Goal: Task Accomplishment & Management: Complete application form

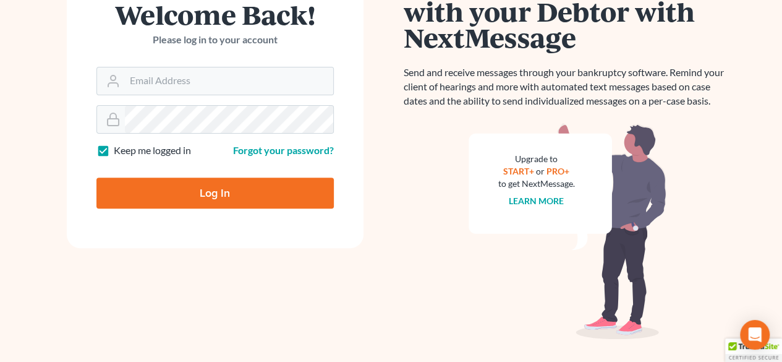
scroll to position [179, 0]
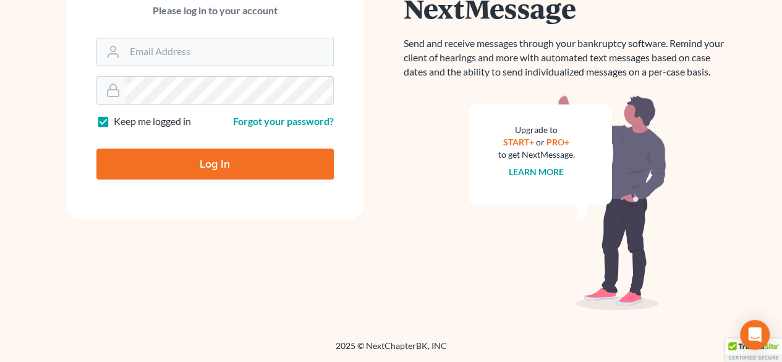
type input "sean@berkencloyes.com"
click at [238, 156] on input "Log In" at bounding box center [214, 163] width 237 height 31
type input "Thinking..."
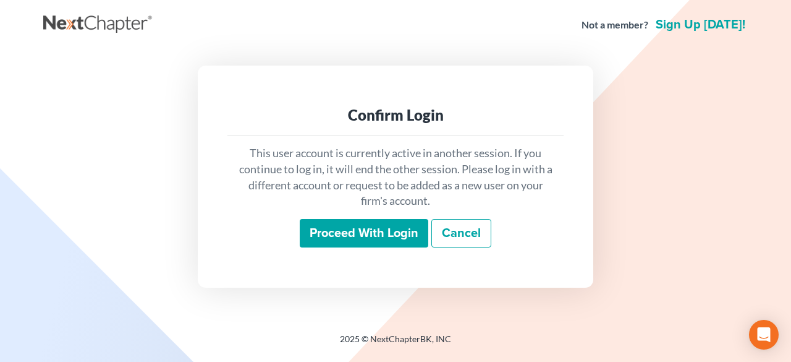
click at [346, 235] on input "Proceed with login" at bounding box center [364, 233] width 129 height 28
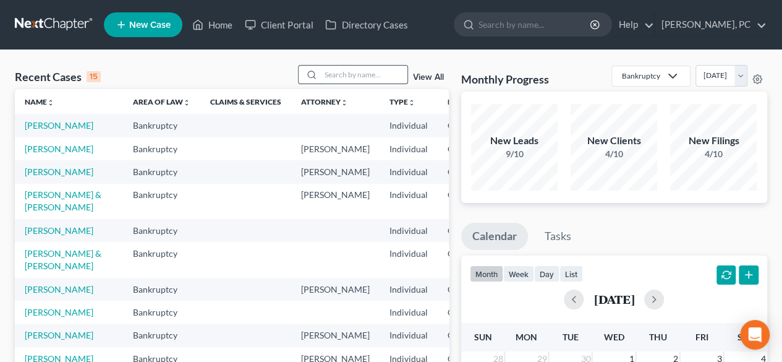
click at [360, 77] on input "search" at bounding box center [364, 75] width 87 height 18
type input "[PERSON_NAME]"
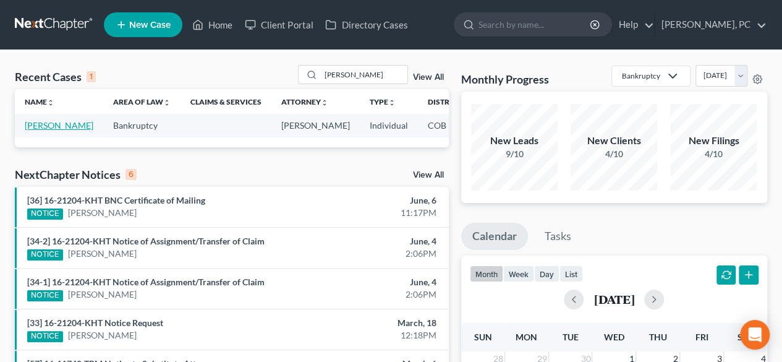
click at [27, 124] on link "[PERSON_NAME]" at bounding box center [59, 125] width 69 height 11
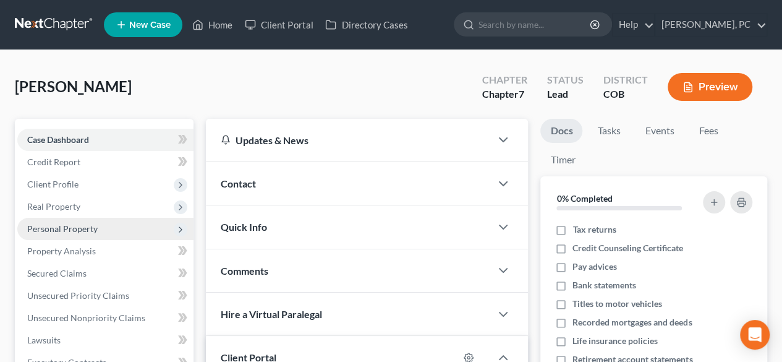
click at [46, 227] on span "Personal Property" at bounding box center [62, 228] width 70 height 11
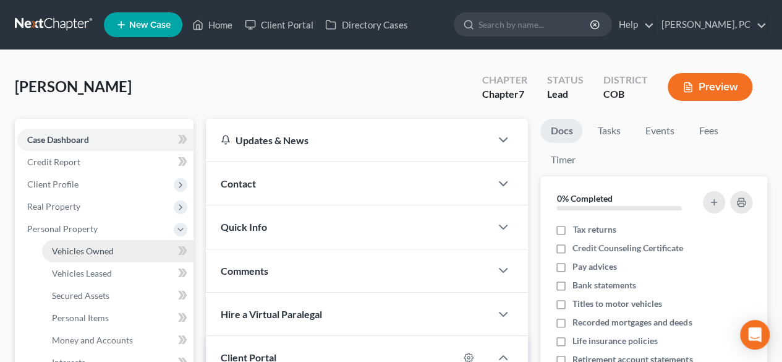
click at [106, 244] on link "Vehicles Owned" at bounding box center [117, 251] width 151 height 22
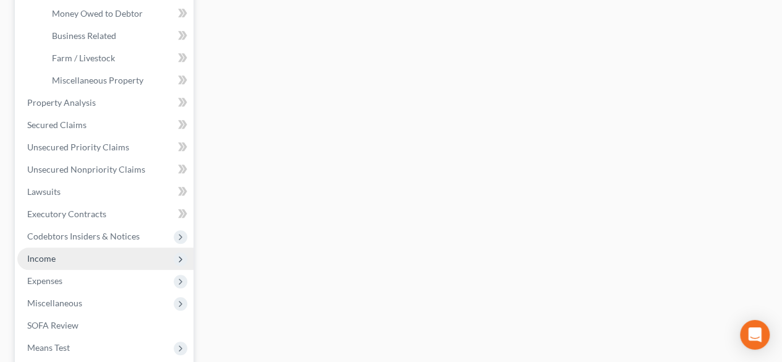
scroll to position [433, 0]
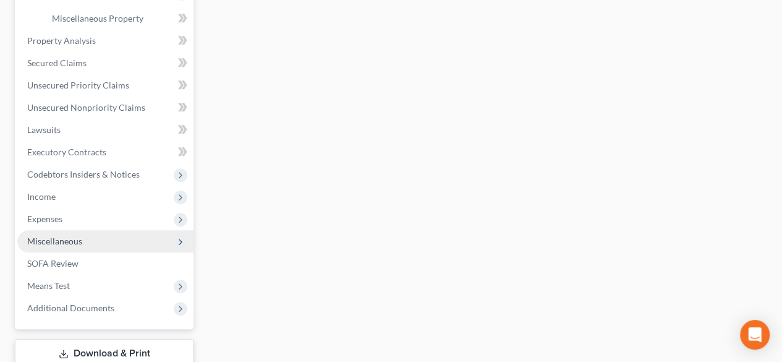
click at [52, 242] on span "Miscellaneous" at bounding box center [54, 240] width 55 height 11
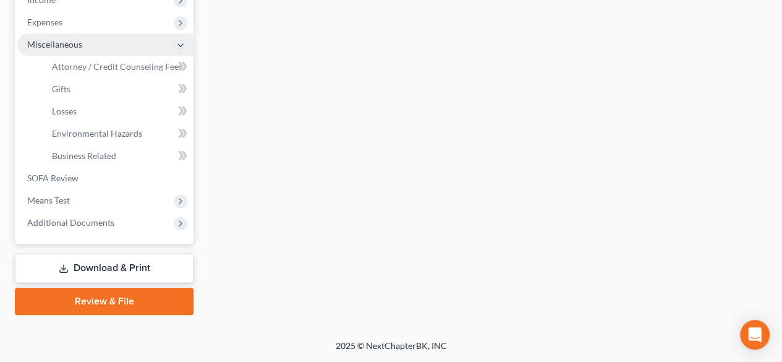
scroll to position [405, 0]
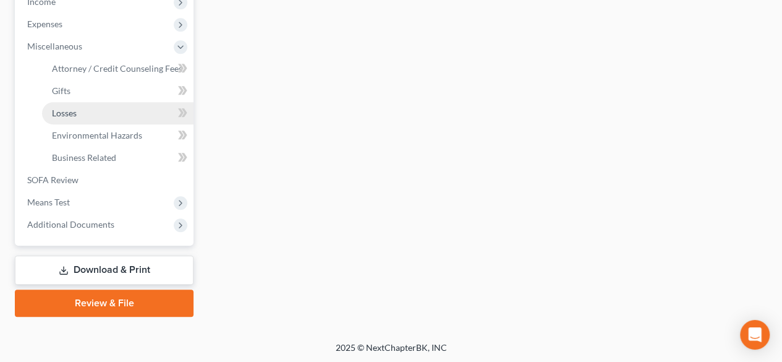
click at [72, 104] on link "Losses" at bounding box center [117, 113] width 151 height 22
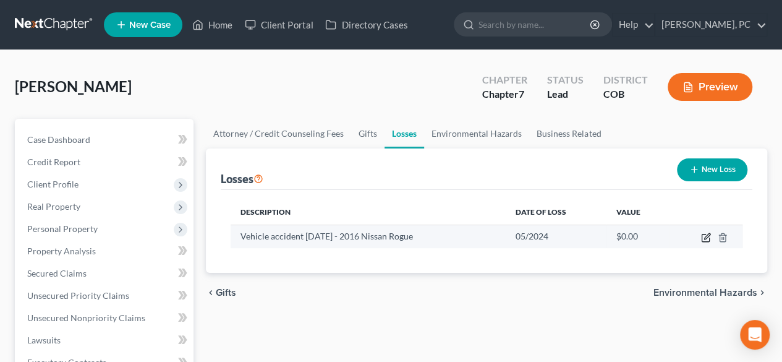
click at [705, 232] on icon "button" at bounding box center [706, 237] width 10 height 10
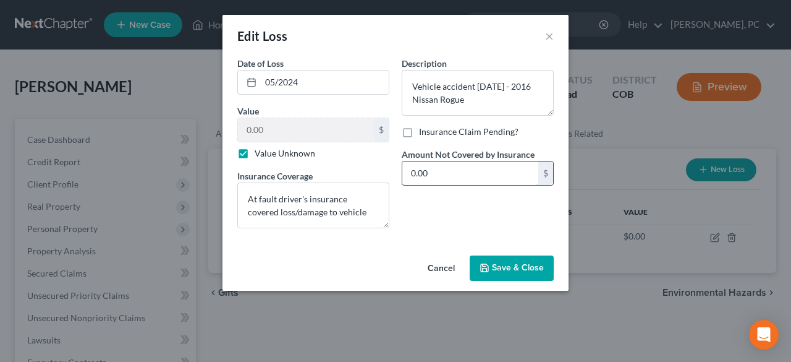
click at [439, 174] on input "0.00" at bounding box center [470, 172] width 136 height 23
click at [255, 151] on label "Value Unknown" at bounding box center [285, 153] width 61 height 12
click at [260, 151] on input "Value Unknown" at bounding box center [264, 151] width 8 height 8
checkbox input "false"
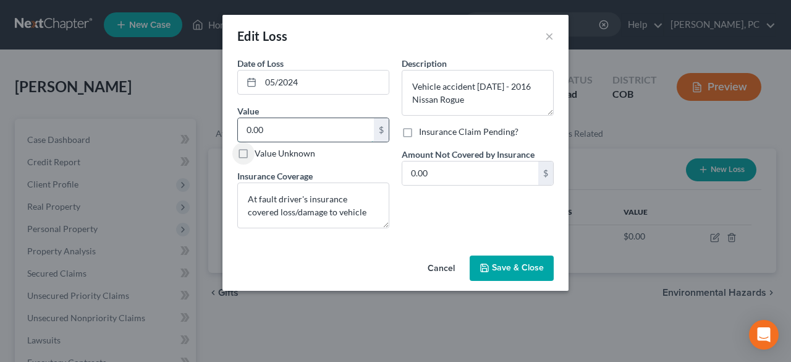
click at [280, 133] on input "0.00" at bounding box center [306, 129] width 136 height 23
type input "18,250"
click at [507, 263] on span "Save & Close" at bounding box center [518, 268] width 52 height 11
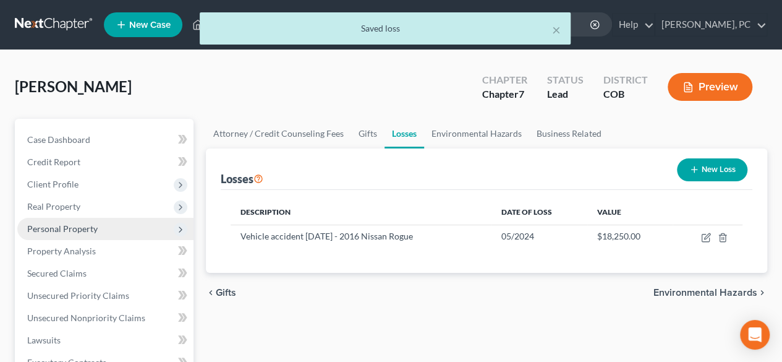
drag, startPoint x: 46, startPoint y: 229, endPoint x: 54, endPoint y: 230, distance: 8.1
click at [46, 229] on span "Personal Property" at bounding box center [62, 228] width 70 height 11
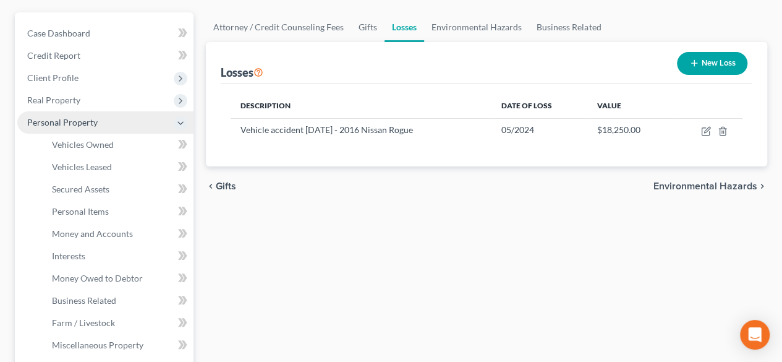
scroll to position [124, 0]
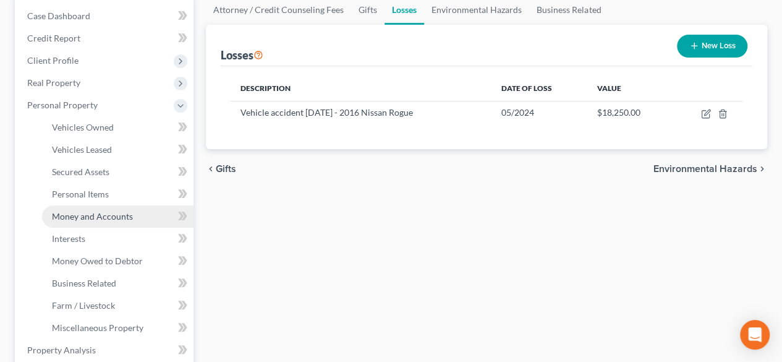
click at [121, 212] on span "Money and Accounts" at bounding box center [92, 216] width 81 height 11
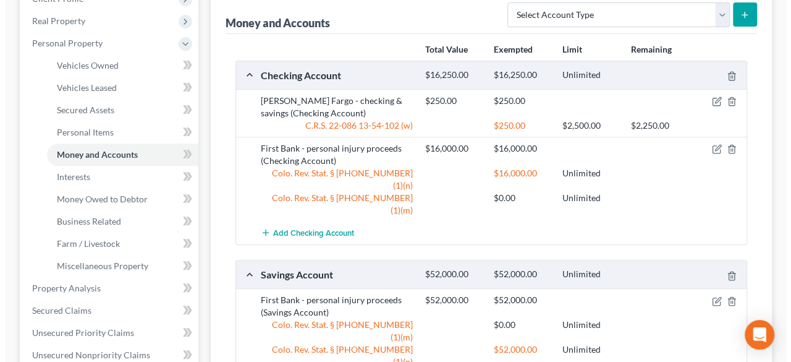
scroll to position [124, 0]
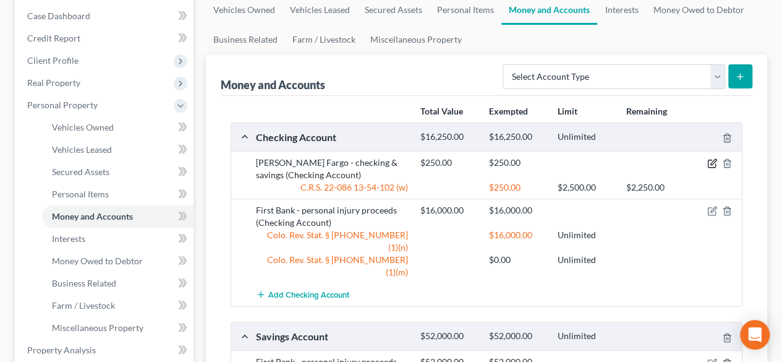
click at [713, 166] on icon "button" at bounding box center [712, 163] width 10 height 10
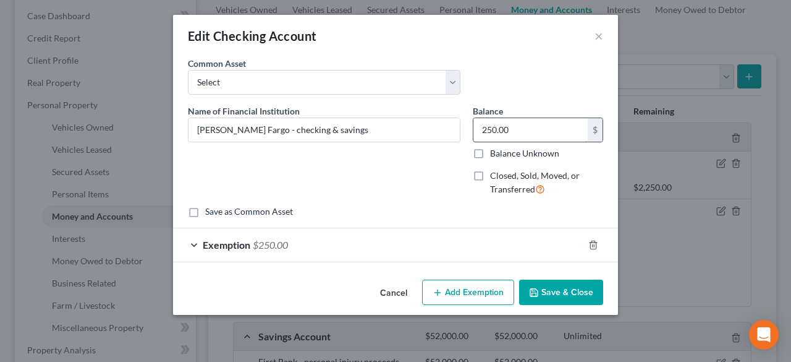
click at [546, 129] on input "250.00" at bounding box center [530, 129] width 114 height 23
type input "661"
click at [260, 242] on span "$250.00" at bounding box center [270, 245] width 35 height 12
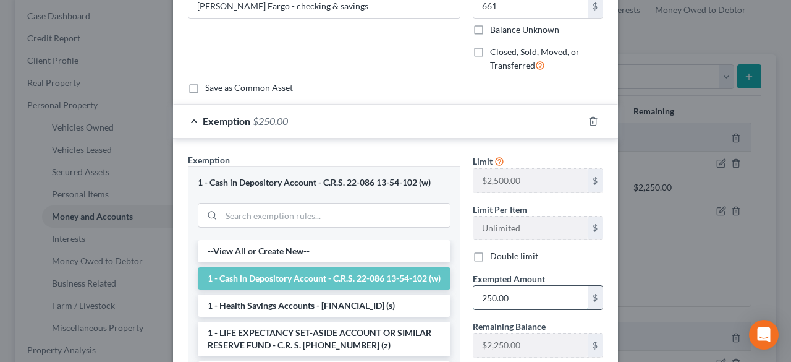
click at [521, 294] on input "250.00" at bounding box center [530, 297] width 114 height 23
type input "661"
click at [467, 279] on div "Exempted Amount * 661 $" at bounding box center [538, 291] width 143 height 38
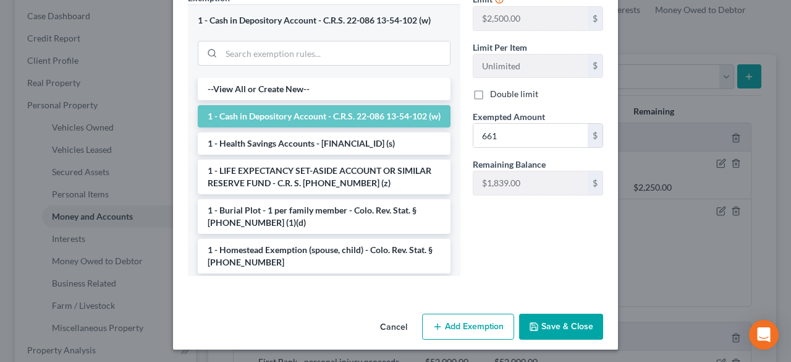
click at [531, 316] on button "Save & Close" at bounding box center [561, 326] width 84 height 26
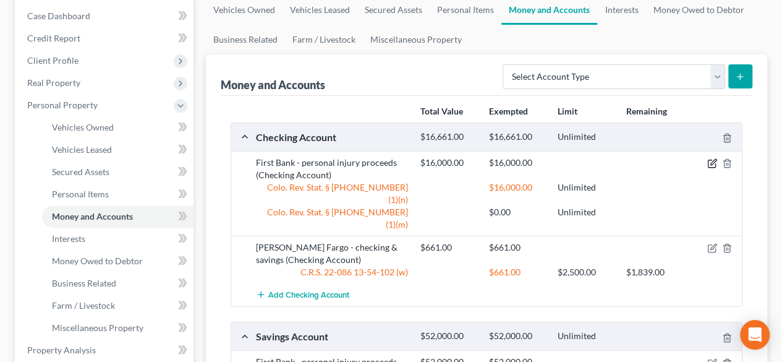
click at [709, 160] on icon "button" at bounding box center [712, 163] width 10 height 10
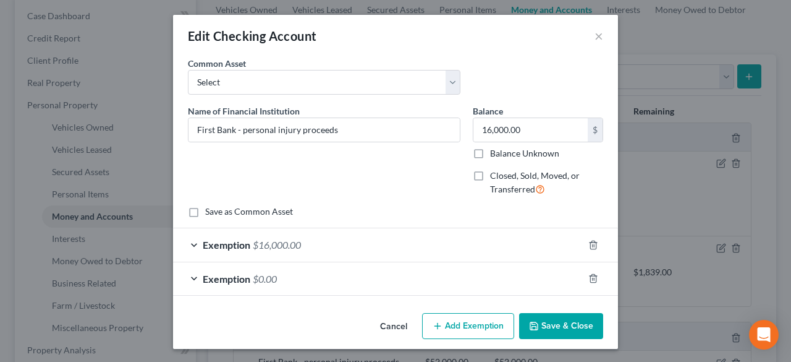
click at [293, 240] on span "$16,000.00" at bounding box center [277, 245] width 48 height 12
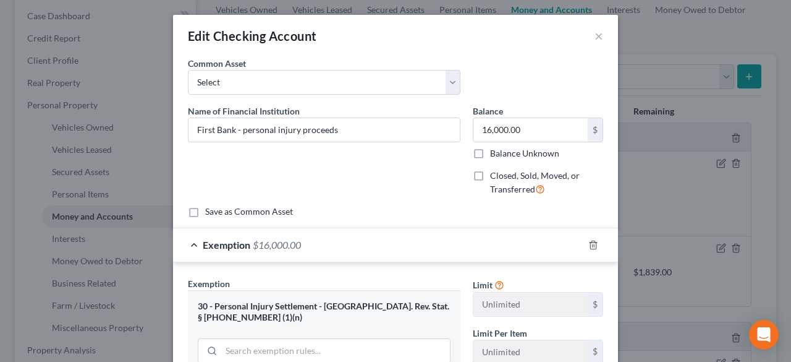
click at [293, 240] on span "$16,000.00" at bounding box center [277, 245] width 48 height 12
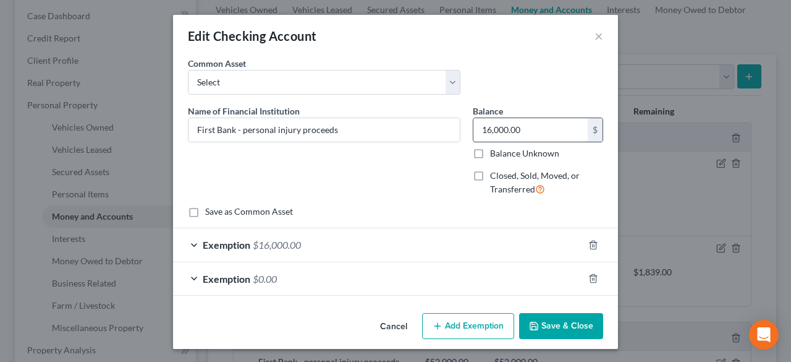
click at [541, 129] on input "16,000.00" at bounding box center [530, 129] width 114 height 23
type input "15,000"
click at [282, 248] on span "$16,000.00" at bounding box center [277, 245] width 48 height 12
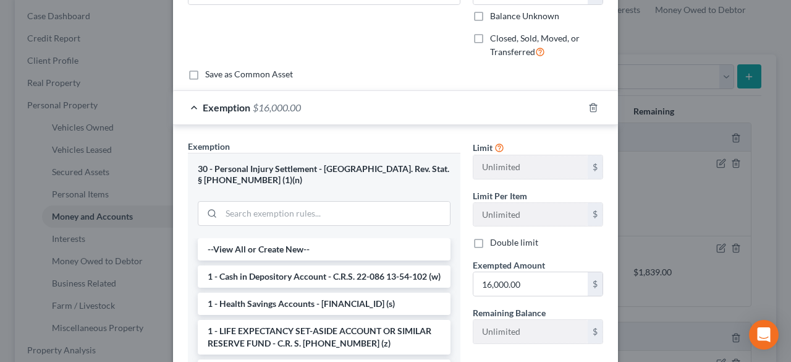
scroll to position [185, 0]
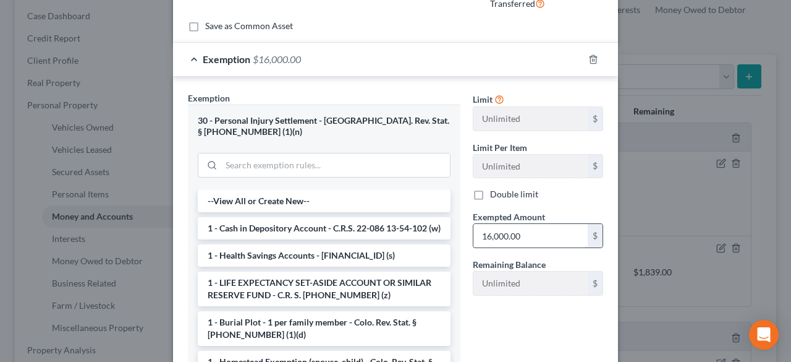
click at [506, 229] on input "16,000.00" at bounding box center [530, 235] width 114 height 23
type input "15,000"
click at [531, 307] on div "Limit Unlimited $ Limit Per Item Unlimited $ Double limit Exempted Amount * 15,…" at bounding box center [538, 244] width 143 height 306
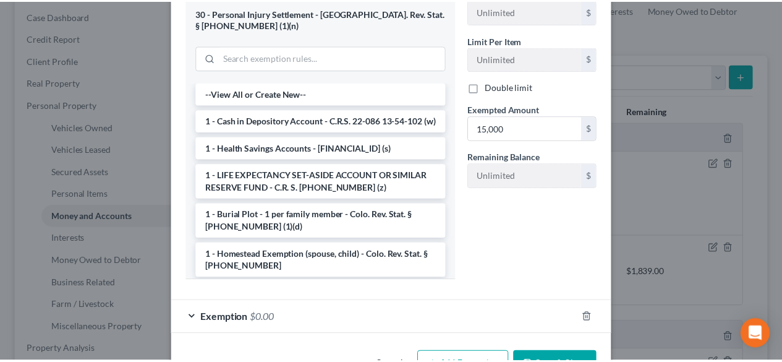
scroll to position [331, 0]
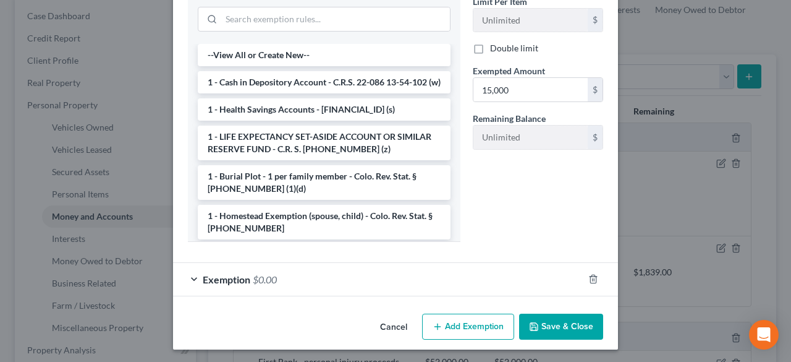
click at [544, 316] on button "Save & Close" at bounding box center [561, 326] width 84 height 26
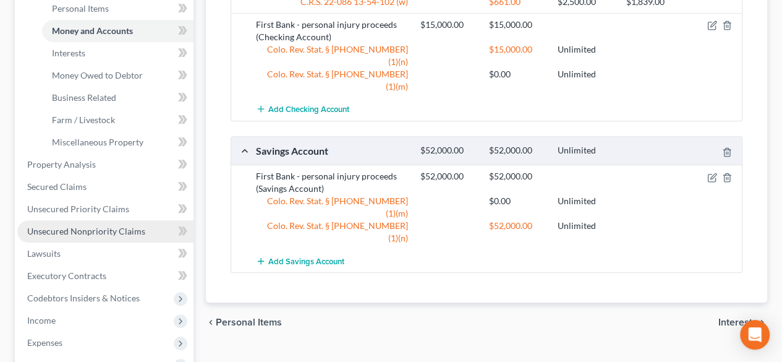
scroll to position [371, 0]
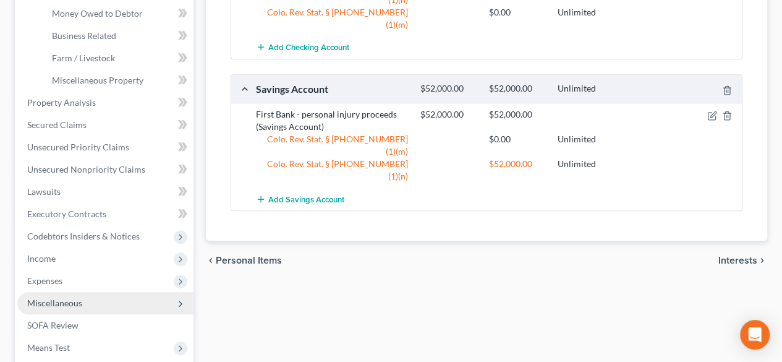
click at [72, 301] on span "Miscellaneous" at bounding box center [54, 302] width 55 height 11
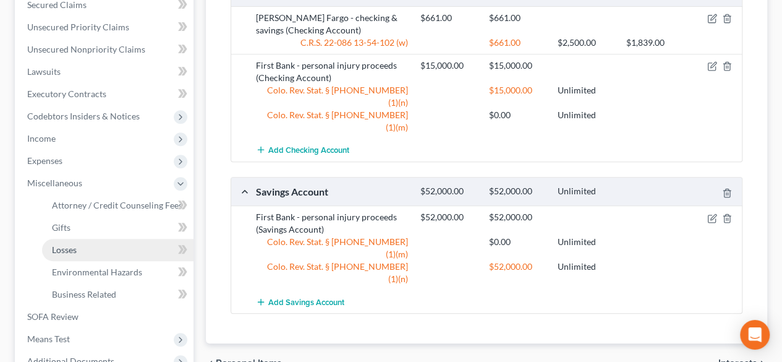
scroll to position [185, 0]
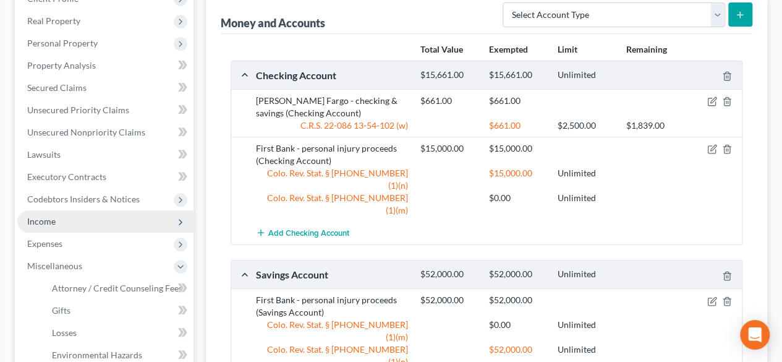
click at [36, 218] on span "Income" at bounding box center [41, 221] width 28 height 11
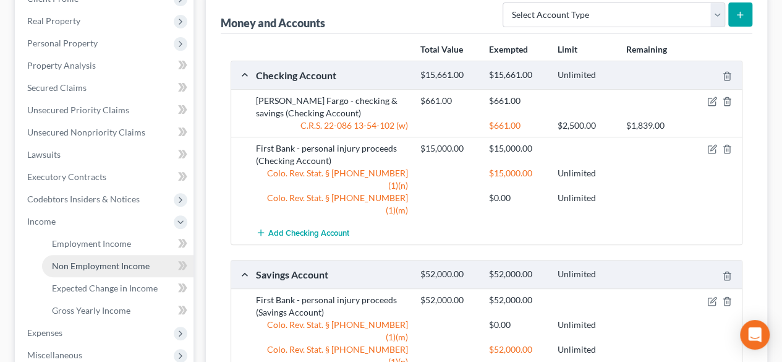
click at [103, 269] on span "Non Employment Income" at bounding box center [101, 265] width 98 height 11
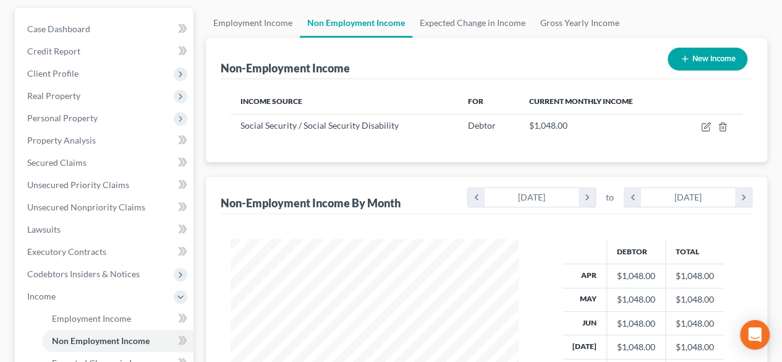
scroll to position [124, 0]
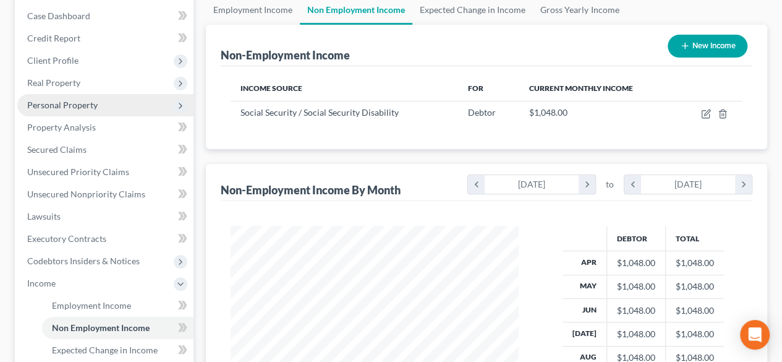
click at [87, 96] on span "Personal Property" at bounding box center [105, 105] width 176 height 22
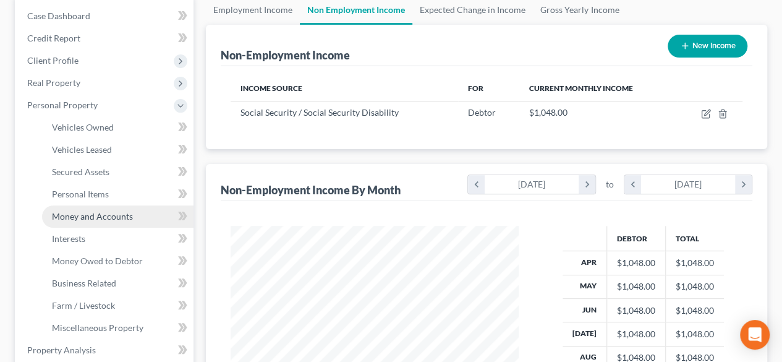
click at [114, 224] on link "Money and Accounts" at bounding box center [117, 216] width 151 height 22
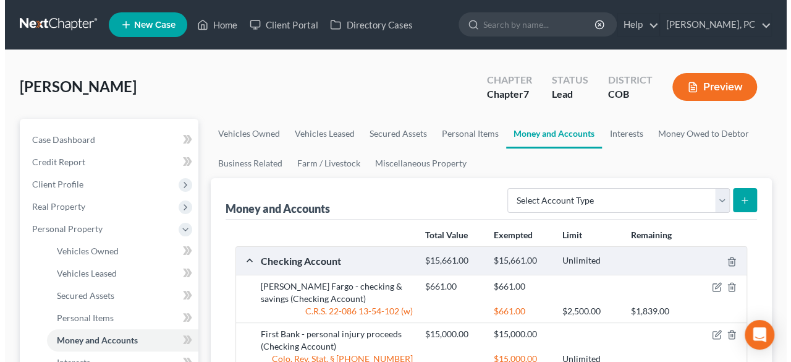
scroll to position [62, 0]
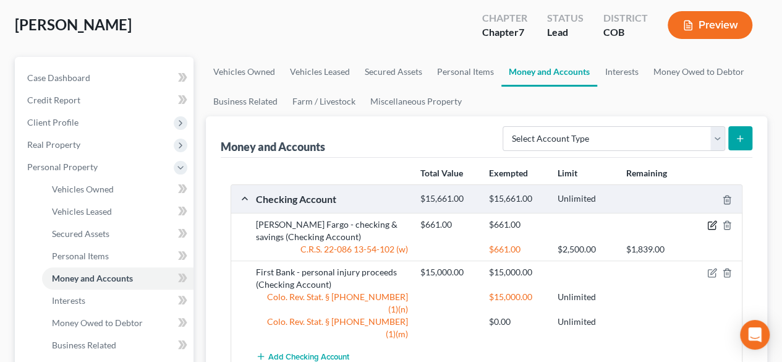
click at [708, 225] on icon "button" at bounding box center [712, 225] width 10 height 10
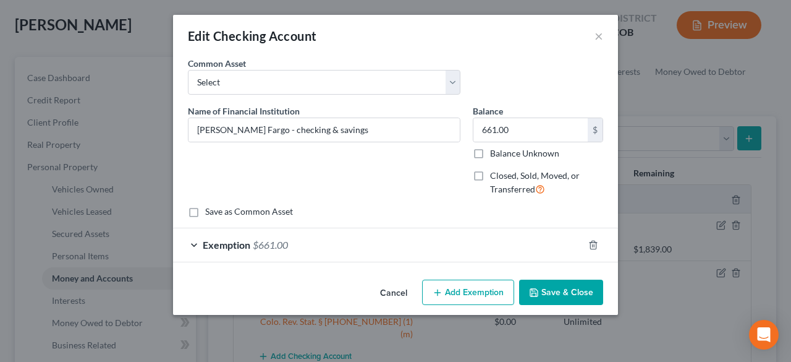
click at [278, 249] on span "$661.00" at bounding box center [270, 245] width 35 height 12
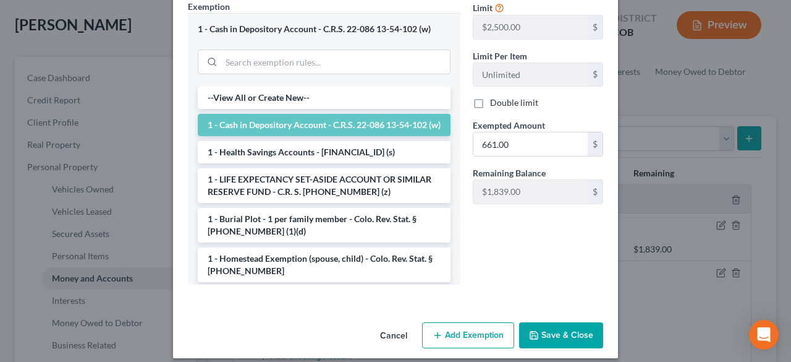
scroll to position [286, 0]
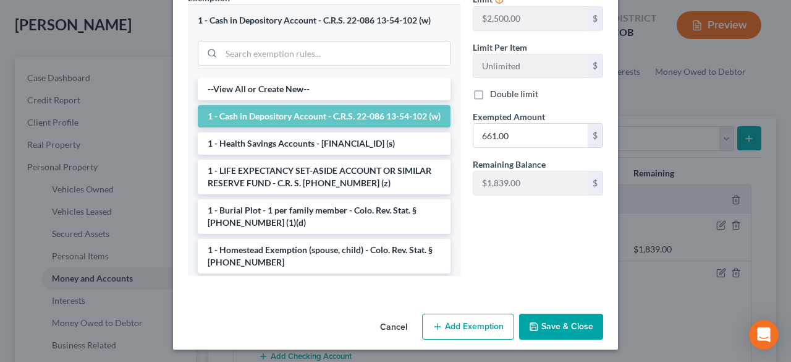
click at [476, 326] on button "Add Exemption" at bounding box center [468, 326] width 92 height 26
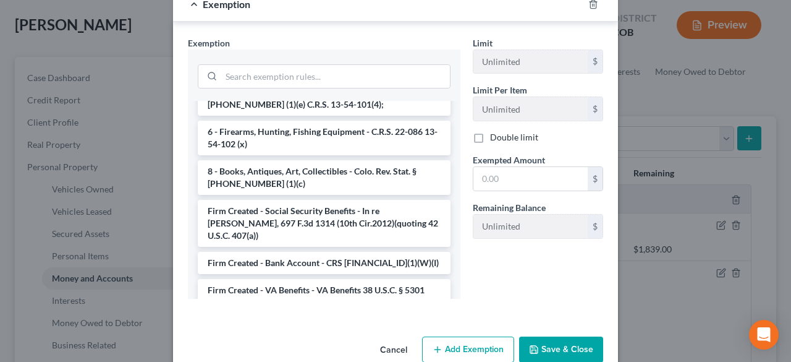
scroll to position [1983, 0]
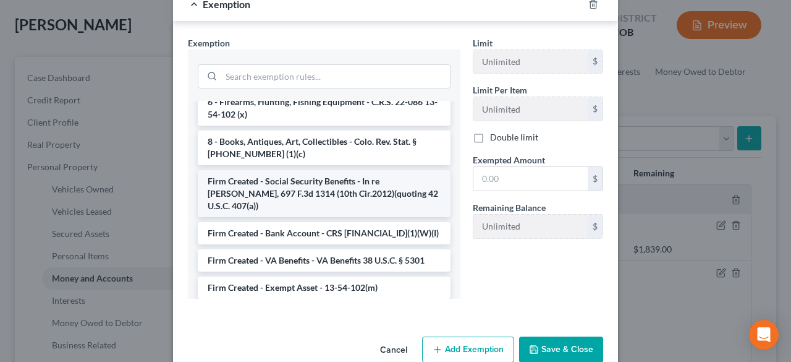
click at [298, 170] on li "Firm Created - Social Security Benefits - In re [PERSON_NAME], 697 F.3d 1314 (1…" at bounding box center [324, 193] width 253 height 47
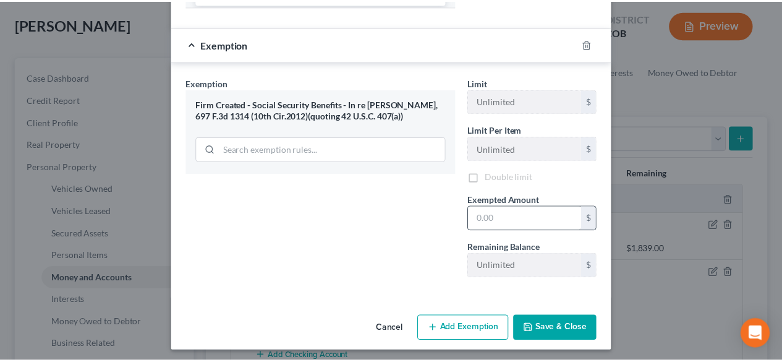
scroll to position [557, 0]
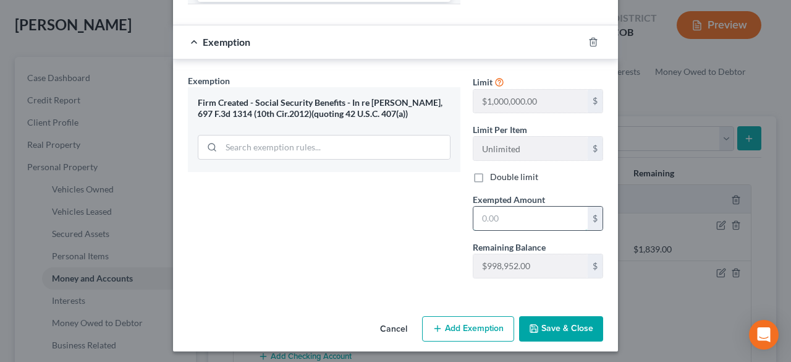
click at [517, 208] on input "text" at bounding box center [530, 217] width 114 height 23
type input "0"
click at [557, 317] on button "Save & Close" at bounding box center [561, 329] width 84 height 26
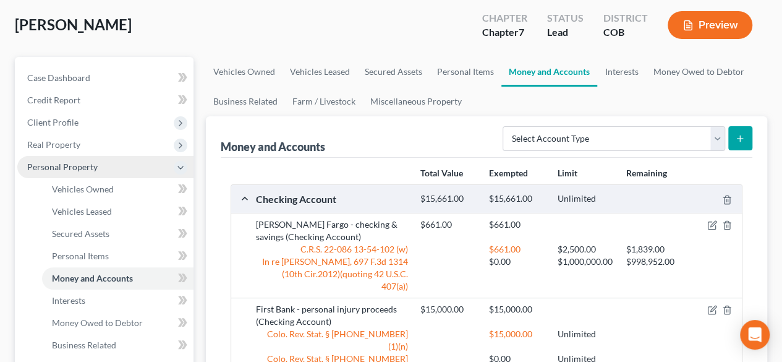
click at [78, 163] on span "Personal Property" at bounding box center [62, 166] width 70 height 11
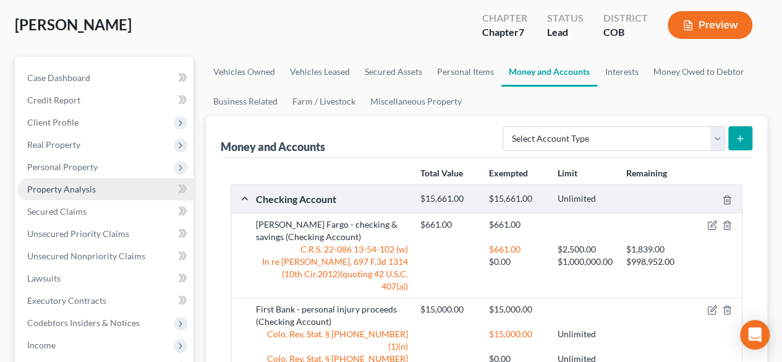
click at [90, 187] on span "Property Analysis" at bounding box center [61, 189] width 69 height 11
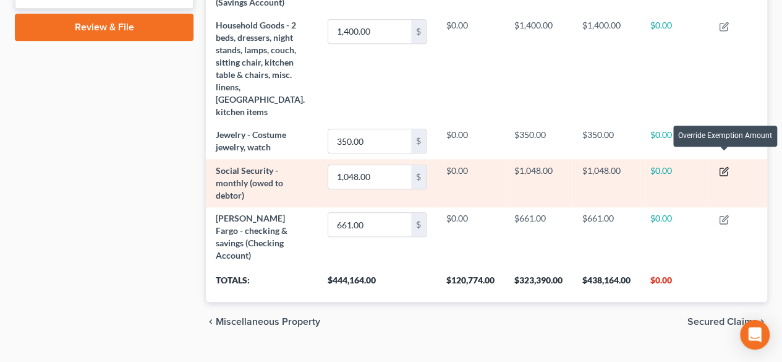
click at [723, 166] on icon "button" at bounding box center [724, 171] width 10 height 10
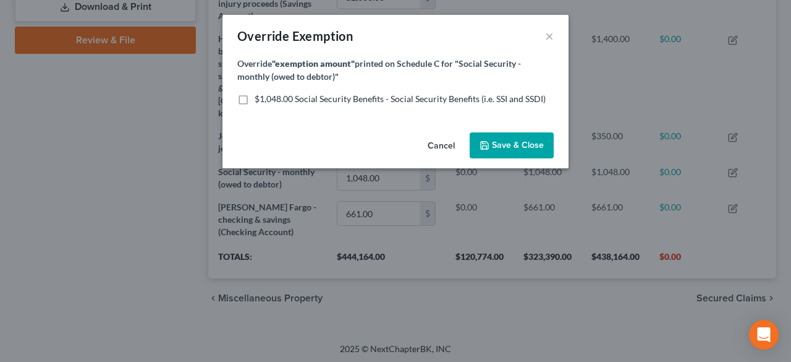
click at [255, 93] on label "$1,048.00 Social Security Benefits - Social Security Benefits (i.e. SSI and SSD…" at bounding box center [400, 99] width 291 height 12
click at [260, 93] on input "$1,048.00 Social Security Benefits - Social Security Benefits (i.e. SSI and SSD…" at bounding box center [264, 97] width 8 height 8
checkbox input "true"
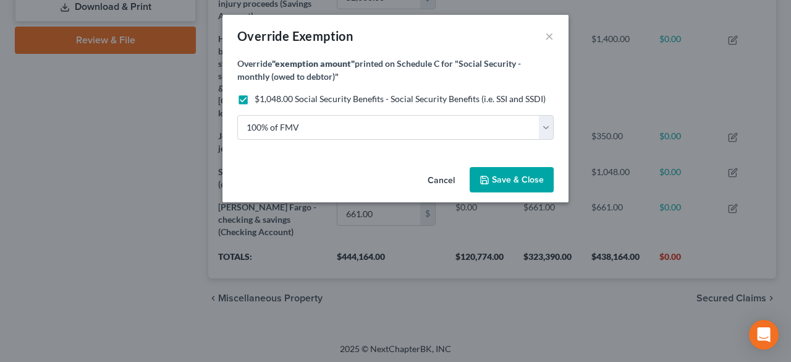
click at [514, 176] on span "Save & Close" at bounding box center [518, 179] width 52 height 11
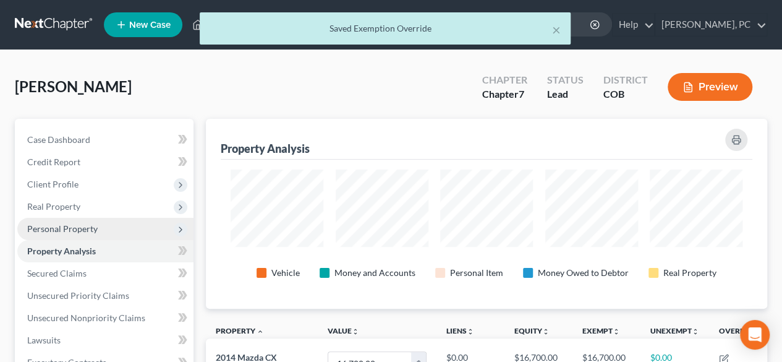
click at [80, 230] on span "Personal Property" at bounding box center [62, 228] width 70 height 11
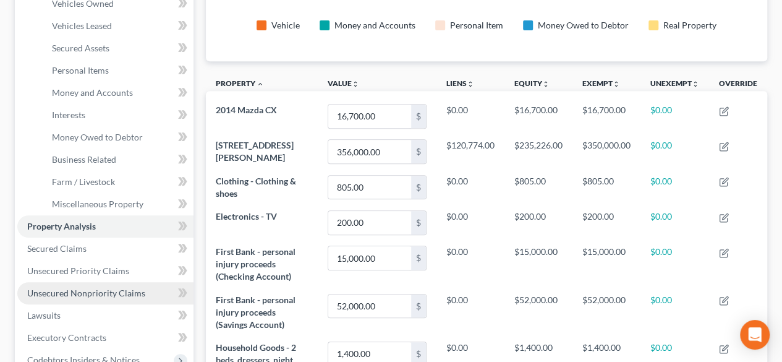
click at [87, 293] on span "Unsecured Nonpriority Claims" at bounding box center [86, 292] width 118 height 11
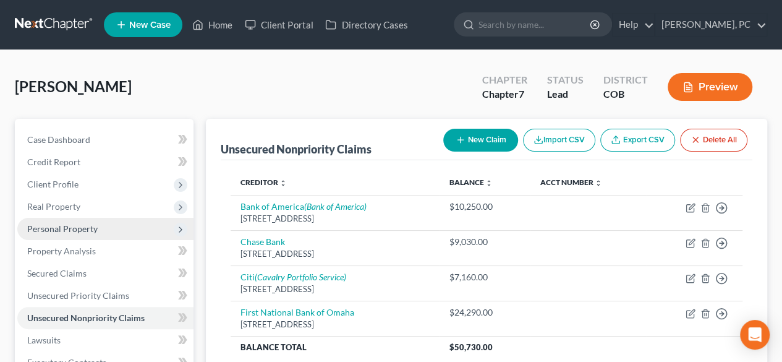
click at [96, 227] on span "Personal Property" at bounding box center [62, 228] width 70 height 11
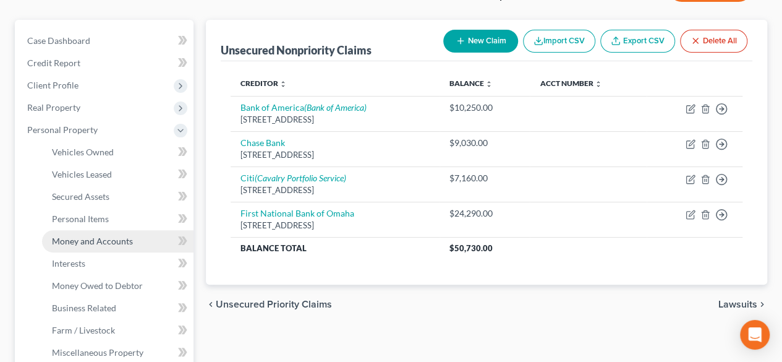
click at [121, 281] on ul "Vehicles Owned Vehicles Leased Machinery and Vehicles Office Related" at bounding box center [105, 252] width 176 height 222
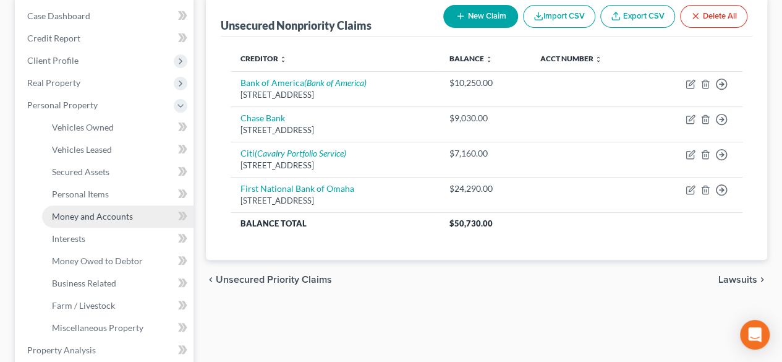
click at [121, 212] on span "Money and Accounts" at bounding box center [92, 216] width 81 height 11
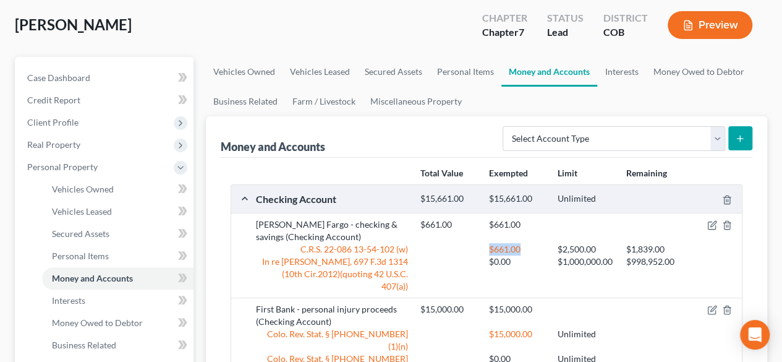
drag, startPoint x: 487, startPoint y: 249, endPoint x: 519, endPoint y: 250, distance: 31.5
click at [520, 250] on div "$661.00" at bounding box center [517, 249] width 69 height 12
click at [486, 244] on div "$661.00" at bounding box center [517, 249] width 69 height 12
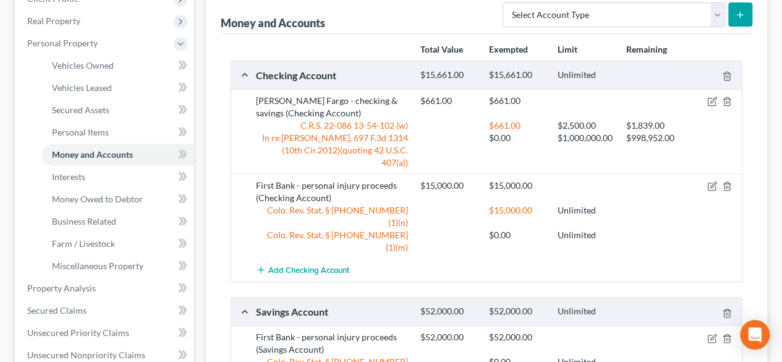
scroll to position [247, 0]
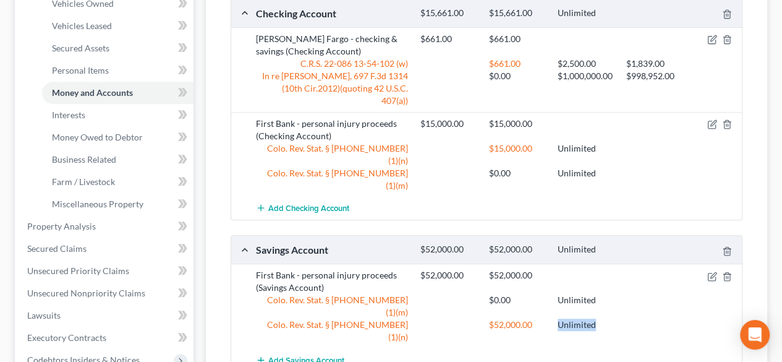
drag, startPoint x: 563, startPoint y: 273, endPoint x: 578, endPoint y: 268, distance: 16.4
click at [591, 318] on div "Unlimited" at bounding box center [585, 324] width 69 height 12
click at [527, 269] on div "$52,000.00" at bounding box center [517, 275] width 69 height 12
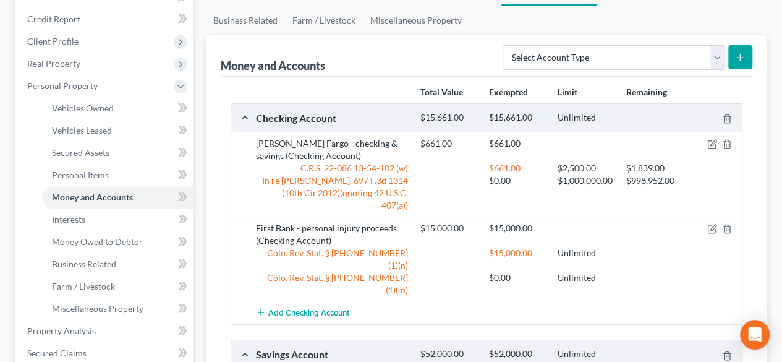
scroll to position [0, 0]
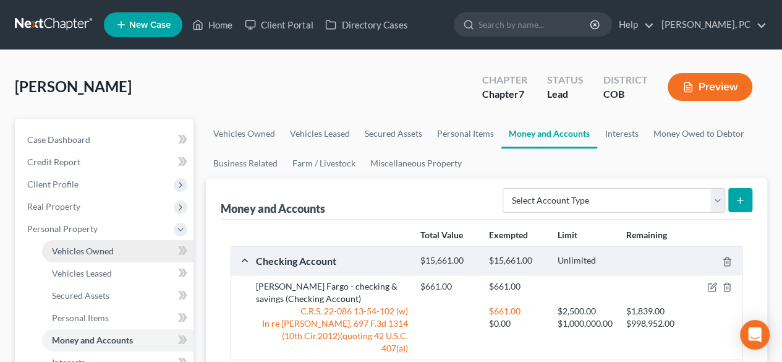
drag, startPoint x: 94, startPoint y: 252, endPoint x: 114, endPoint y: 253, distance: 20.4
click at [94, 252] on span "Vehicles Owned" at bounding box center [83, 250] width 62 height 11
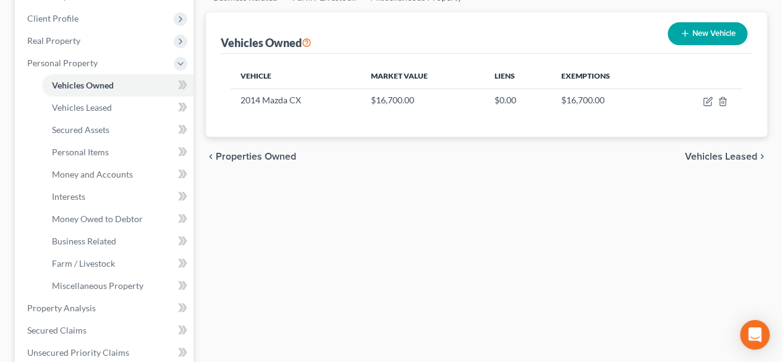
scroll to position [185, 0]
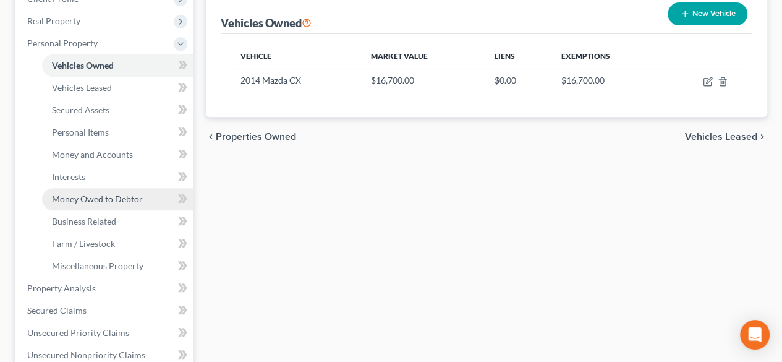
click at [121, 188] on link "Money Owed to Debtor" at bounding box center [117, 199] width 151 height 22
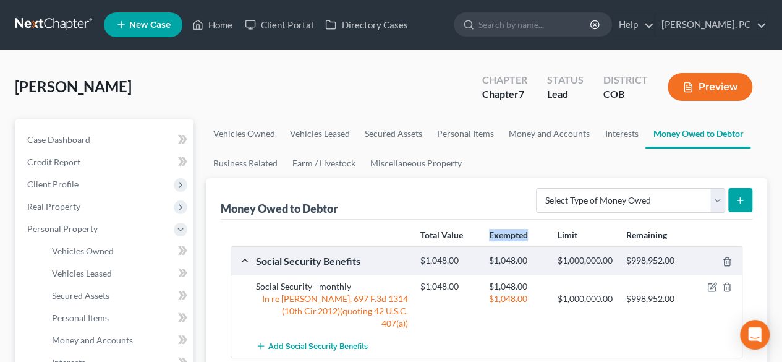
drag, startPoint x: 488, startPoint y: 233, endPoint x: 517, endPoint y: 232, distance: 29.1
click at [531, 239] on div "Exempted" at bounding box center [517, 235] width 69 height 12
click at [483, 232] on div "Exempted" at bounding box center [517, 235] width 69 height 12
drag, startPoint x: 463, startPoint y: 234, endPoint x: 420, endPoint y: 230, distance: 42.9
click at [420, 230] on strong "Total Value" at bounding box center [441, 234] width 43 height 11
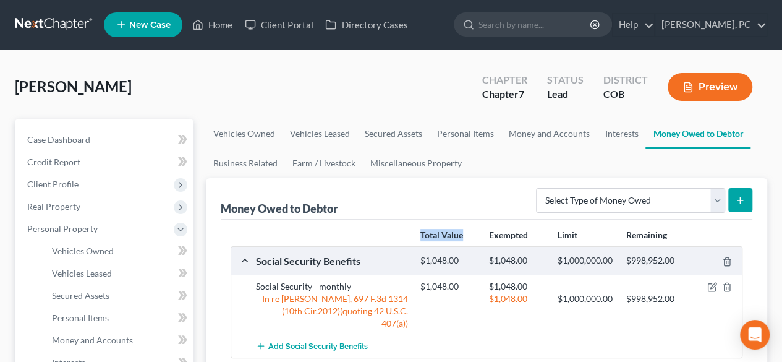
click at [467, 224] on div "Total Value Exempted Limit Remaining" at bounding box center [486, 235] width 524 height 22
drag, startPoint x: 489, startPoint y: 232, endPoint x: 522, endPoint y: 237, distance: 33.1
click at [529, 240] on div "Total Value Exempted Limit Remaining" at bounding box center [486, 235] width 524 height 22
drag, startPoint x: 419, startPoint y: 231, endPoint x: 466, endPoint y: 239, distance: 47.8
click at [466, 239] on div "Total Value" at bounding box center [448, 235] width 69 height 12
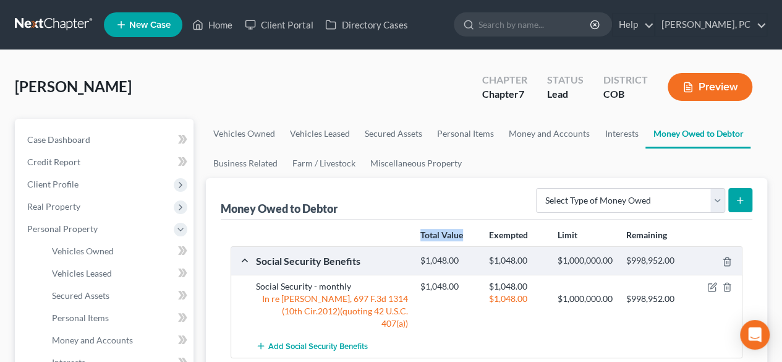
click at [477, 229] on div "Total Value" at bounding box center [448, 235] width 69 height 12
drag, startPoint x: 489, startPoint y: 232, endPoint x: 528, endPoint y: 234, distance: 38.4
click at [528, 234] on div "Exempted" at bounding box center [517, 235] width 69 height 12
click at [449, 201] on div "Money Owed to Debtor Select Type of Money Owed Accounts Receivable Alimony Chil…" at bounding box center [486, 198] width 531 height 41
drag, startPoint x: 419, startPoint y: 237, endPoint x: 460, endPoint y: 228, distance: 41.7
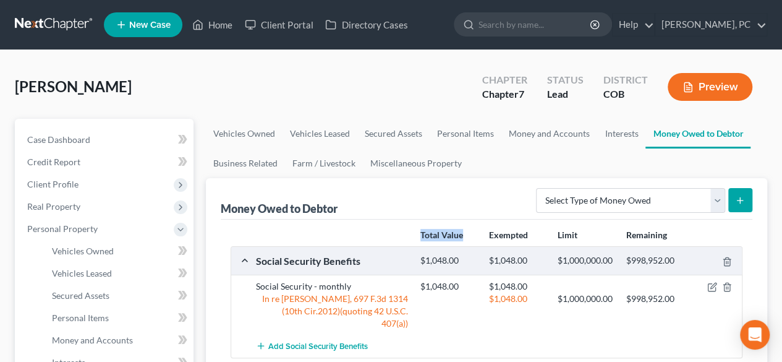
click at [467, 235] on div "Total Value" at bounding box center [448, 235] width 69 height 12
click at [438, 208] on div "Money Owed to Debtor Select Type of Money Owed Accounts Receivable Alimony Chil…" at bounding box center [486, 198] width 531 height 41
drag, startPoint x: 418, startPoint y: 232, endPoint x: 471, endPoint y: 240, distance: 53.1
click at [471, 240] on div "Total Value Exempted Limit Remaining" at bounding box center [486, 235] width 524 height 22
click at [439, 198] on div "Money Owed to Debtor Select Type of Money Owed Accounts Receivable Alimony Chil…" at bounding box center [486, 198] width 531 height 41
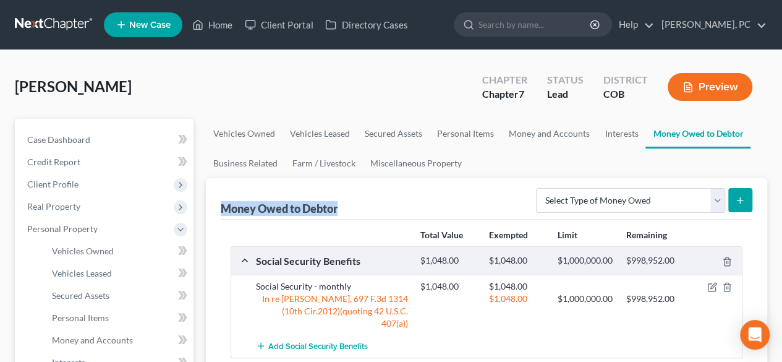
drag, startPoint x: 219, startPoint y: 208, endPoint x: 353, endPoint y: 209, distance: 134.1
click at [353, 209] on div "Money Owed to Debtor Select Type of Money Owed Accounts Receivable Alimony Chil…" at bounding box center [486, 283] width 561 height 210
click at [370, 202] on div "Money Owed to Debtor Select Type of Money Owed Accounts Receivable Alimony Chil…" at bounding box center [486, 198] width 531 height 41
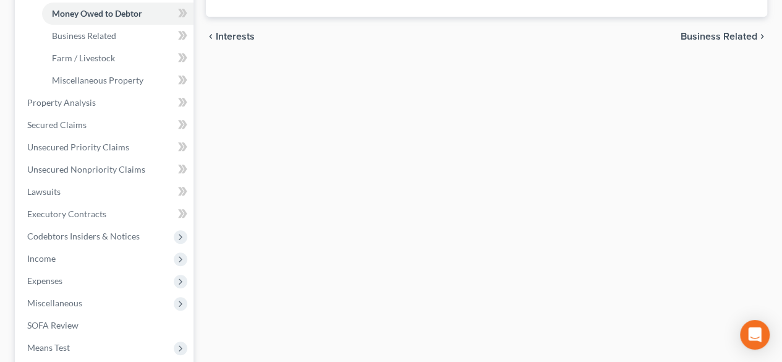
scroll to position [433, 0]
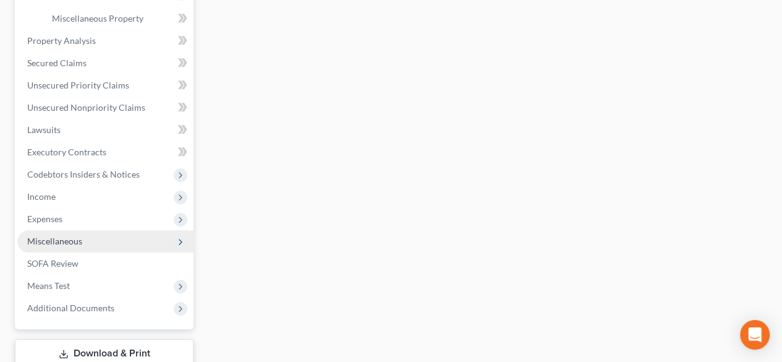
click at [77, 240] on span "Miscellaneous" at bounding box center [54, 240] width 55 height 11
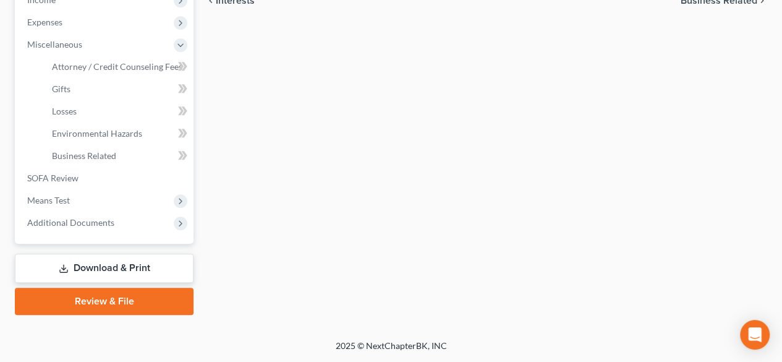
scroll to position [405, 0]
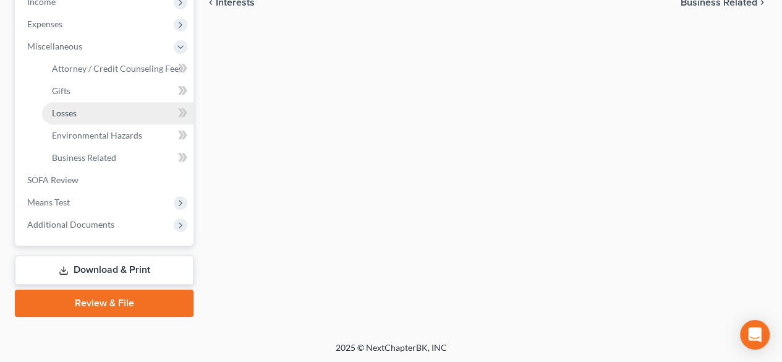
click at [66, 116] on span "Losses" at bounding box center [64, 113] width 25 height 11
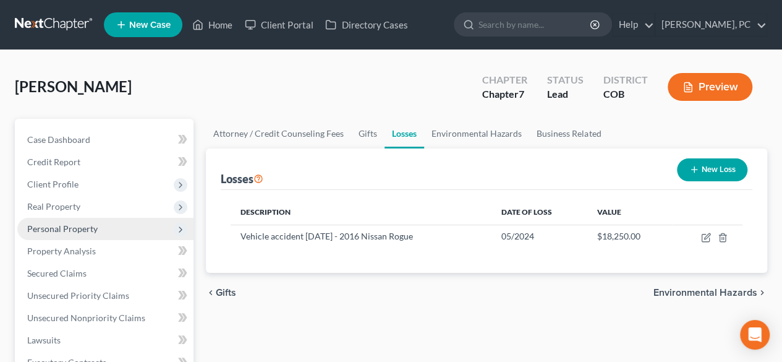
click at [74, 219] on span "Personal Property" at bounding box center [105, 229] width 176 height 22
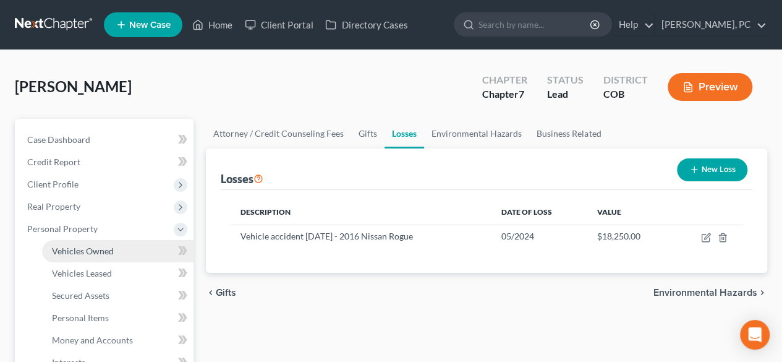
click at [103, 253] on span "Vehicles Owned" at bounding box center [83, 250] width 62 height 11
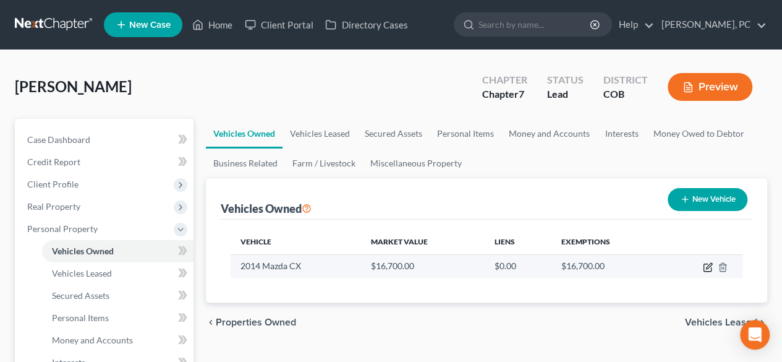
click at [708, 265] on icon "button" at bounding box center [708, 267] width 10 height 10
select select "0"
select select "12"
select select "2"
select select "0"
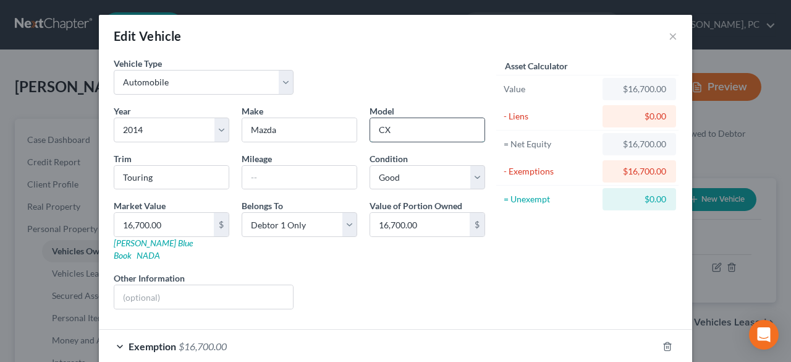
click at [425, 127] on input "CX" at bounding box center [427, 129] width 114 height 23
type input "CX-5"
click at [331, 179] on input "text" at bounding box center [299, 177] width 114 height 23
type input "55000"
click at [418, 44] on div "Edit Vehicle ×" at bounding box center [395, 36] width 593 height 42
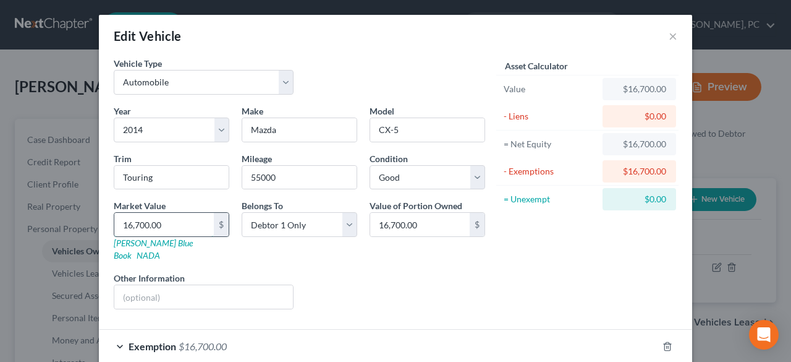
click at [172, 219] on input "16,700.00" at bounding box center [164, 224] width 100 height 23
type input "1"
type input "1.00"
type input "13"
type input "13.00"
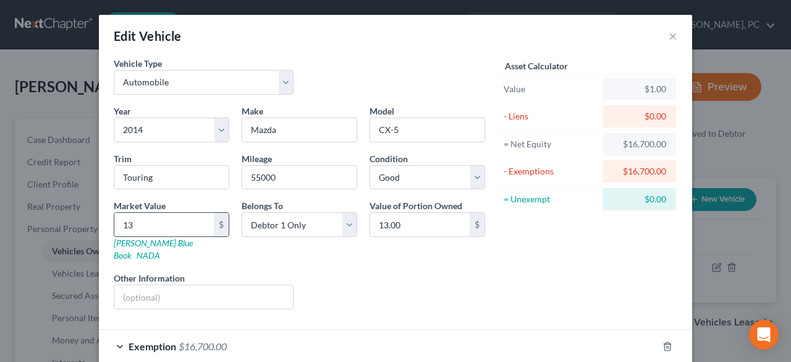
type input "131"
type input "131.00"
type input "1315"
type input "1,315.00"
type input "1,3150"
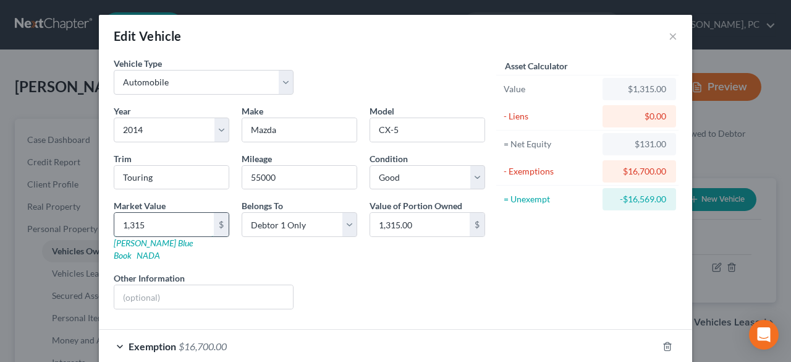
type input "13,150.00"
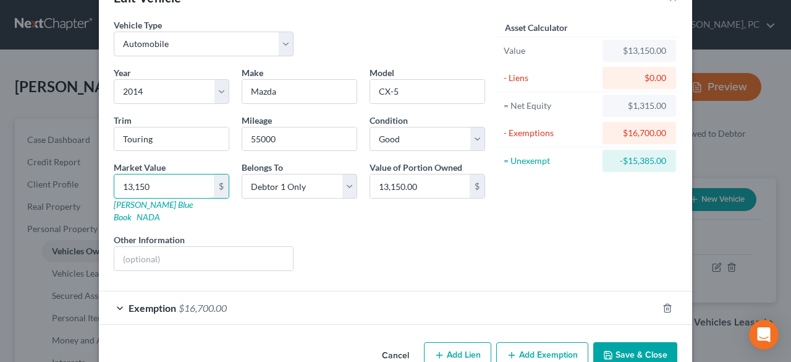
scroll to position [54, 0]
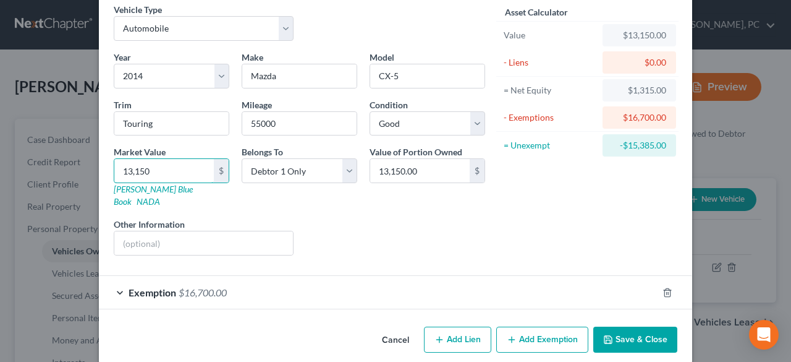
type input "13,150"
click at [203, 286] on span "$16,700.00" at bounding box center [203, 292] width 48 height 12
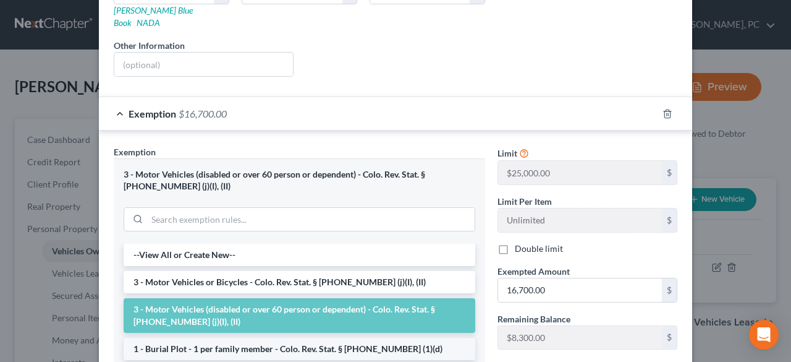
scroll to position [301, 0]
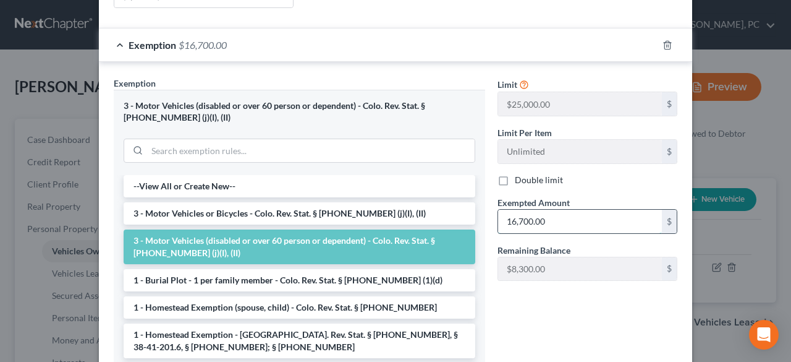
click at [556, 210] on input "16,700.00" at bounding box center [580, 221] width 164 height 23
type input "13,150"
click at [558, 310] on div "Limit $25,000.00 $ Limit Per Item Unlimited $ Double limit Exempted Amount * 13…" at bounding box center [587, 230] width 192 height 306
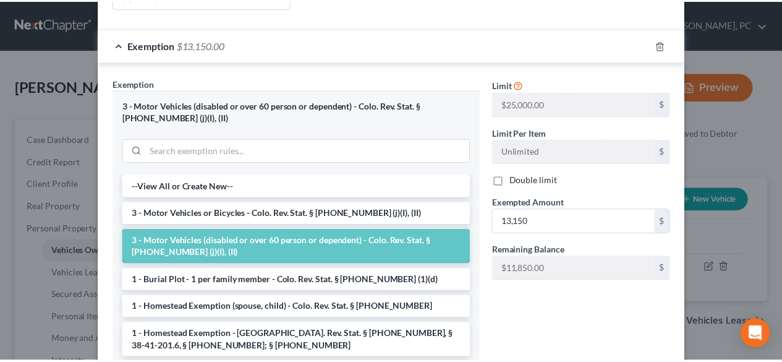
scroll to position [384, 0]
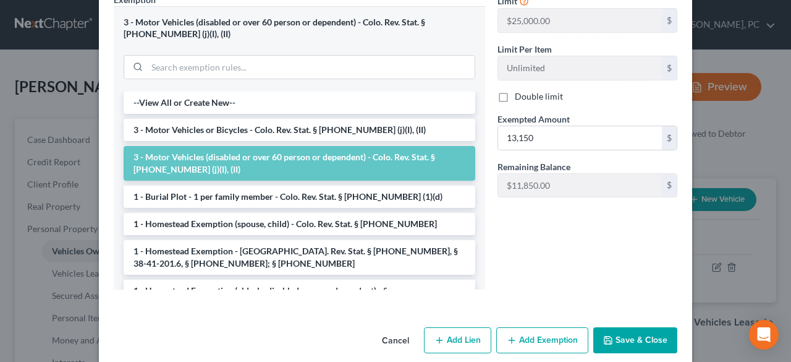
click at [646, 327] on button "Save & Close" at bounding box center [635, 340] width 84 height 26
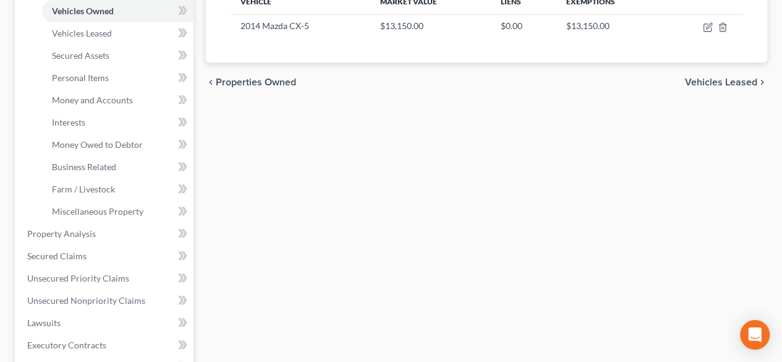
scroll to position [309, 0]
